Goal: Check status: Check status

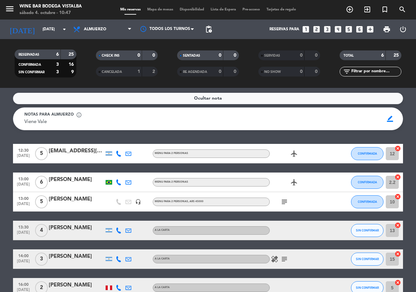
scroll to position [38, 0]
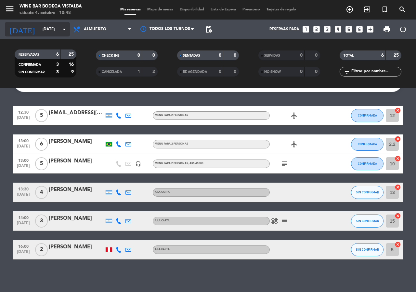
click at [58, 23] on div "[DATE] [DATE] arrow_drop_down" at bounding box center [37, 29] width 65 height 14
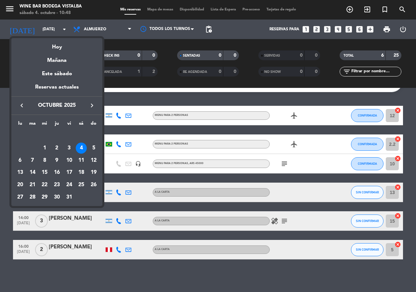
click at [12, 9] on div at bounding box center [208, 146] width 416 height 292
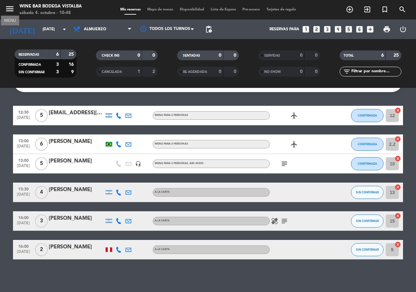
click at [12, 9] on icon "menu" at bounding box center [10, 9] width 10 height 10
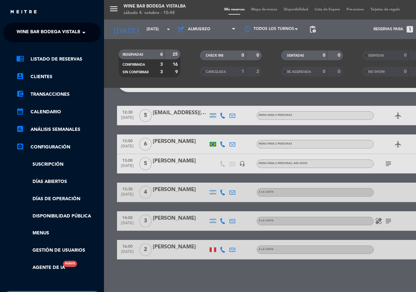
click at [40, 35] on span "Wine Bar Bodega Vistalba" at bounding box center [50, 33] width 67 height 14
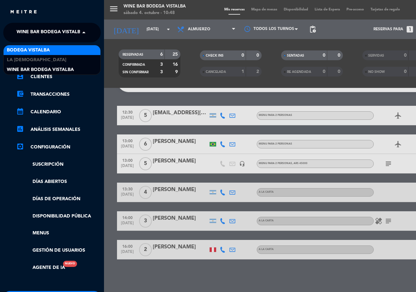
click at [41, 48] on span "BODEGA VISTALBA" at bounding box center [28, 49] width 43 height 7
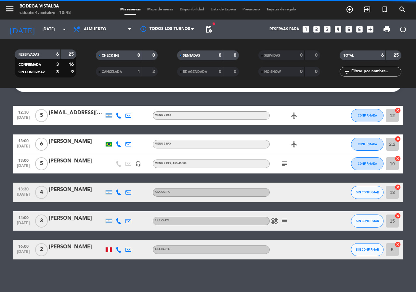
scroll to position [0, 0]
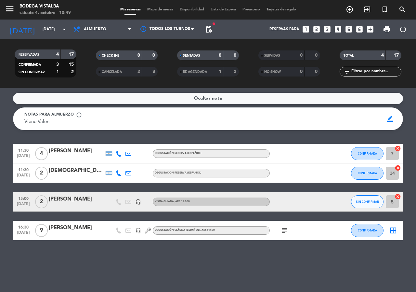
drag, startPoint x: 20, startPoint y: 61, endPoint x: 18, endPoint y: 3, distance: 57.6
click at [20, 59] on filter-checkbox "RESERVADAS 4 17 CONFIRMADA 3 15 SIN CONFIRMAR 1 2" at bounding box center [45, 63] width 81 height 28
click at [119, 152] on icon at bounding box center [119, 154] width 6 height 6
click at [112, 140] on span "Copiar" at bounding box center [114, 142] width 14 height 7
click at [158, 274] on div "Ocultar nota Notas para almuerzo info_outline Viene Valen Viene Valen border_co…" at bounding box center [208, 190] width 416 height 204
